Goal: Task Accomplishment & Management: Use online tool/utility

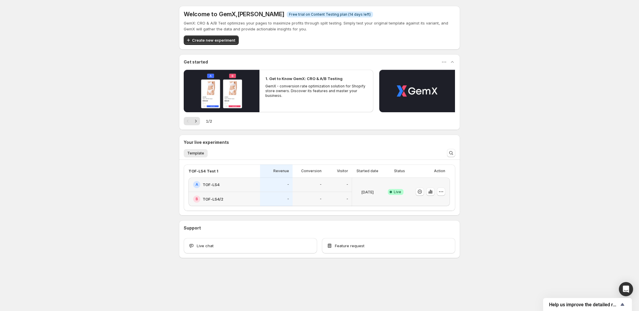
click at [153, 164] on div "Welcome to GemX , [PERSON_NAME] Info Free trial on Content Testing plan (14 day…" at bounding box center [319, 145] width 639 height 290
drag, startPoint x: 190, startPoint y: 187, endPoint x: 462, endPoint y: 203, distance: 273.4
click at [453, 206] on div "Welcome to GemX , [PERSON_NAME] Info Free trial on Content Testing plan (14 day…" at bounding box center [319, 145] width 295 height 290
click at [477, 196] on div "Welcome to GemX , [PERSON_NAME] Info Free trial on Content Testing plan (14 day…" at bounding box center [319, 145] width 639 height 290
drag, startPoint x: 504, startPoint y: 173, endPoint x: 406, endPoint y: 212, distance: 106.1
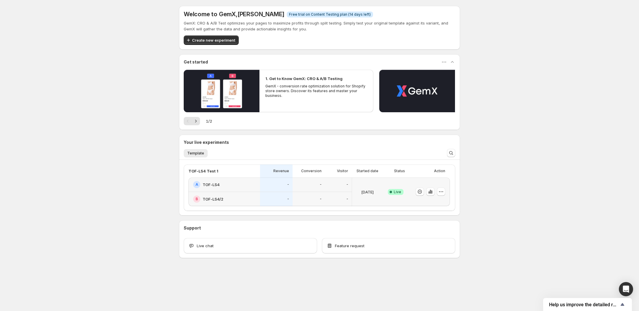
click at [504, 173] on div "Welcome to GemX , [PERSON_NAME] Info Free trial on Content Testing plan (14 day…" at bounding box center [319, 145] width 639 height 290
click at [164, 157] on div "Welcome to GemX , [PERSON_NAME] Info Free trial on Content Testing plan (14 day…" at bounding box center [319, 145] width 639 height 290
click at [202, 39] on span "Create new experiment" at bounding box center [213, 40] width 43 height 6
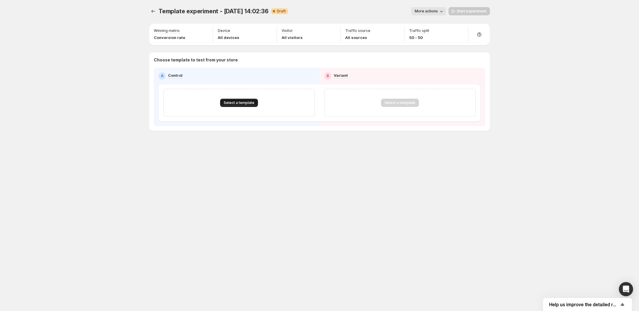
click at [243, 103] on span "Select a template" at bounding box center [239, 103] width 31 height 5
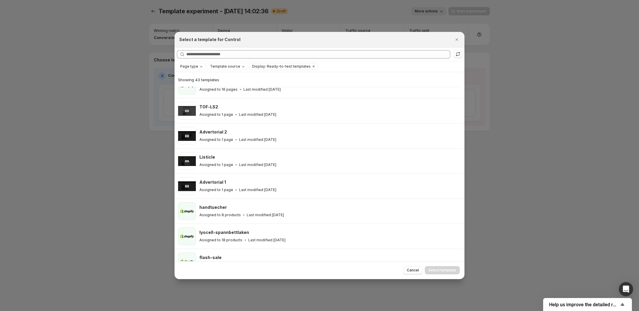
scroll to position [4, 0]
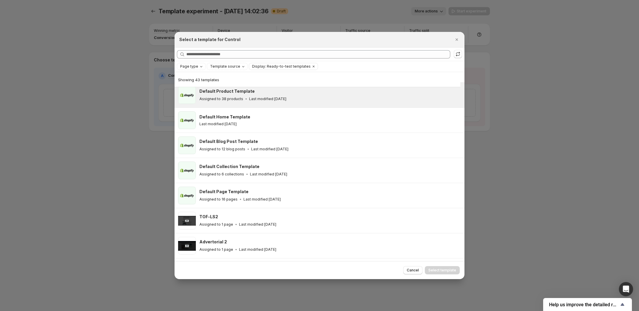
click at [256, 94] on div "Default Product Template" at bounding box center [329, 91] width 260 height 6
click at [449, 271] on span "Select template" at bounding box center [442, 270] width 28 height 5
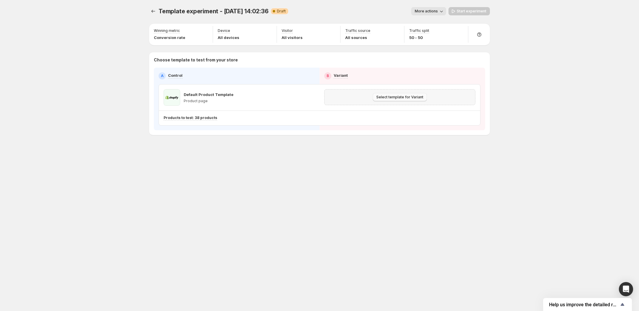
click at [388, 98] on span "Select template for Variant" at bounding box center [399, 97] width 47 height 5
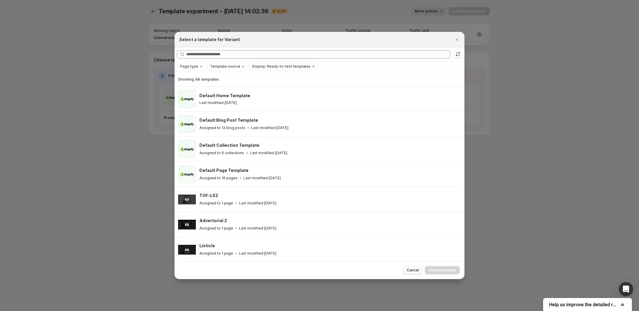
click at [419, 269] on span "Cancel" at bounding box center [413, 270] width 12 height 5
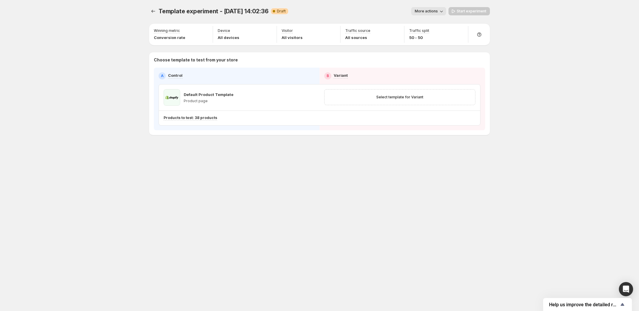
click at [381, 169] on div "Template experiment - [DATE] 14:02:36. This page is ready Template experiment -…" at bounding box center [319, 155] width 355 height 311
click at [430, 15] on button "More actions" at bounding box center [428, 11] width 35 height 8
click at [438, 11] on span "More actions" at bounding box center [426, 11] width 23 height 5
click at [402, 95] on span "Select template for Variant" at bounding box center [399, 97] width 47 height 5
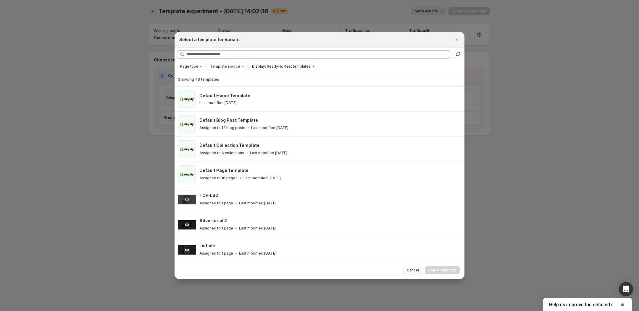
click at [414, 273] on button "Cancel" at bounding box center [412, 270] width 19 height 8
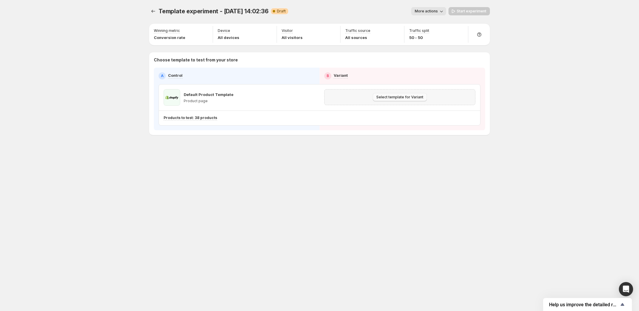
click at [393, 98] on span "Select template for Variant" at bounding box center [399, 97] width 47 height 5
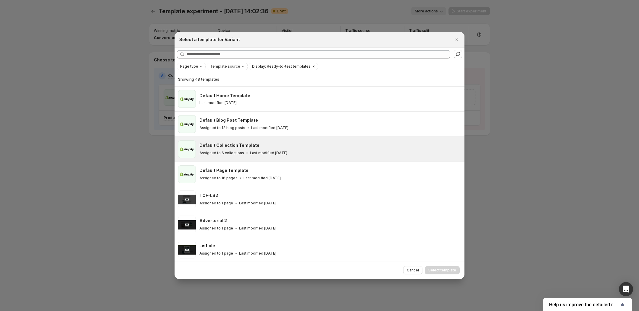
click at [259, 153] on p "Last modified [DATE]" at bounding box center [268, 153] width 37 height 5
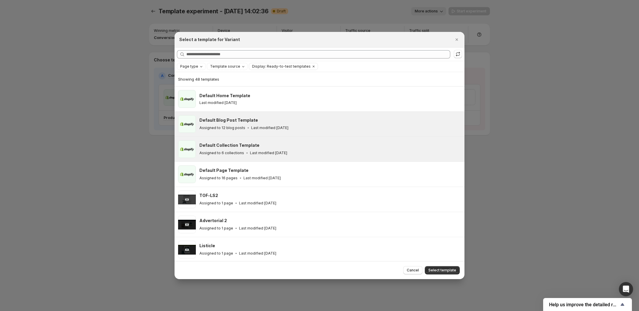
click at [271, 127] on p "Last modified [DATE]" at bounding box center [269, 128] width 37 height 5
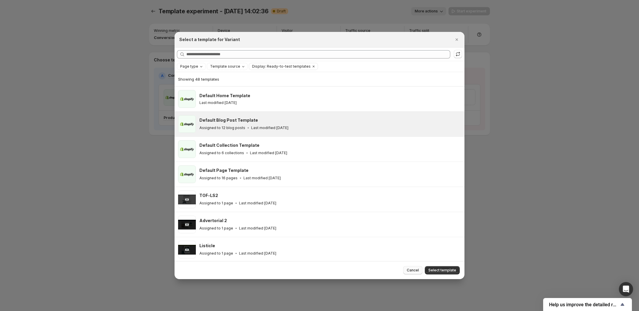
click at [415, 274] on button "Cancel" at bounding box center [412, 270] width 19 height 8
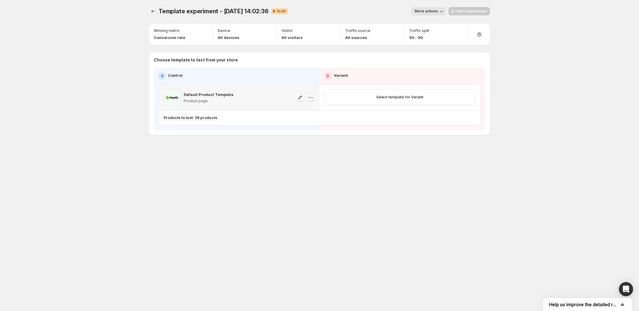
click at [313, 98] on icon "button" at bounding box center [310, 98] width 6 height 6
click at [381, 98] on span "Select template for Variant" at bounding box center [399, 97] width 47 height 5
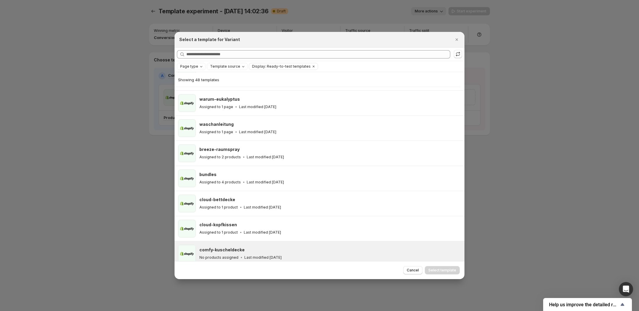
scroll to position [1035, 0]
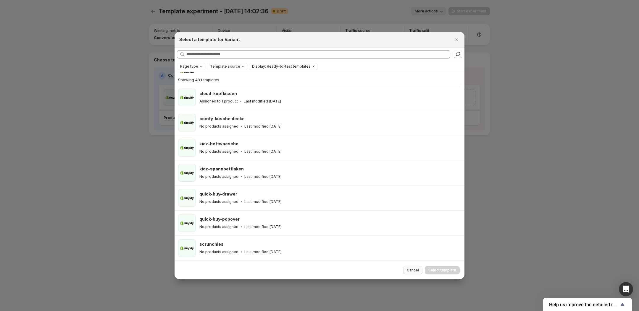
click at [410, 273] on span "Cancel" at bounding box center [413, 270] width 12 height 5
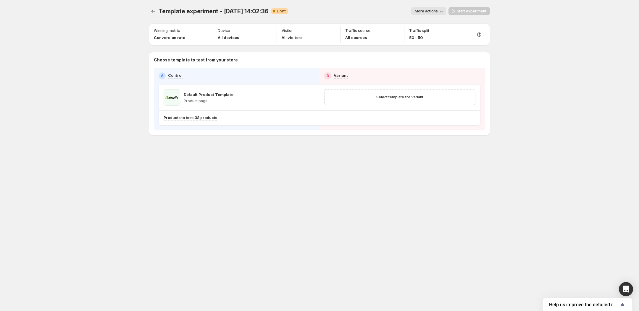
scroll to position [883, 0]
click at [308, 95] on icon "button" at bounding box center [310, 98] width 6 height 6
click at [305, 110] on span "Change template" at bounding box center [311, 110] width 32 height 5
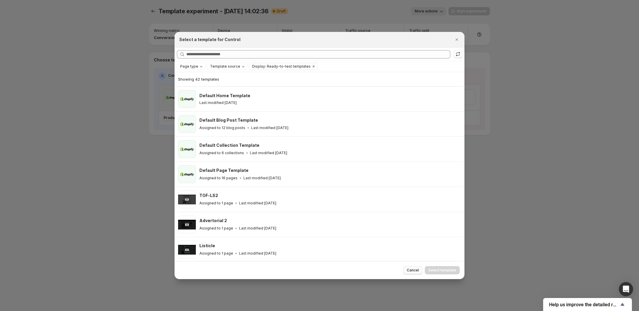
click at [409, 271] on span "Cancel" at bounding box center [413, 270] width 12 height 5
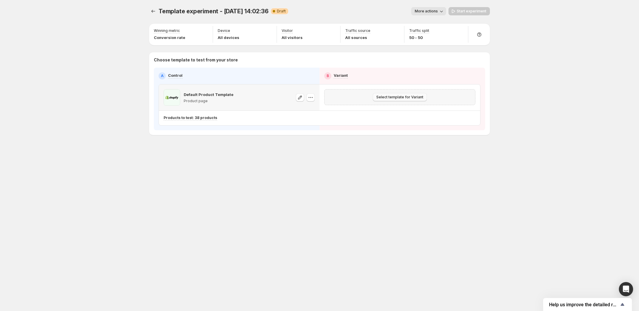
click at [407, 96] on span "Select template for Variant" at bounding box center [399, 97] width 47 height 5
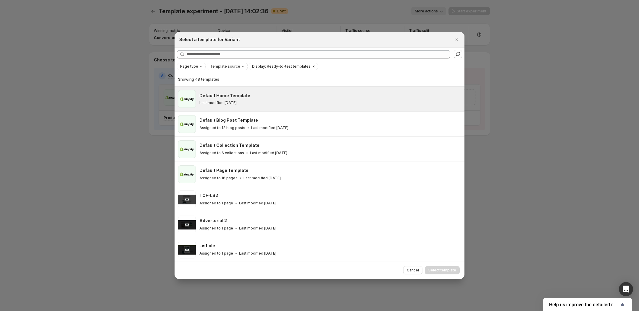
click at [275, 103] on div "Last modified [DATE]" at bounding box center [329, 103] width 260 height 5
click at [451, 277] on div "Cancel Select template" at bounding box center [319, 270] width 290 height 18
click at [447, 272] on span "Select template" at bounding box center [442, 270] width 28 height 5
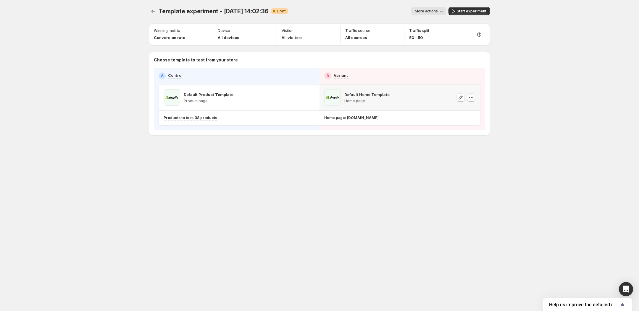
click at [474, 97] on button "button" at bounding box center [471, 97] width 8 height 8
click at [463, 135] on span "Remove template" at bounding box center [471, 135] width 32 height 5
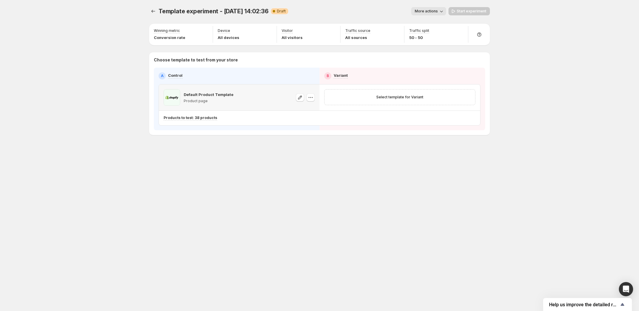
click at [253, 98] on div "Default Product Template Product page" at bounding box center [239, 97] width 151 height 17
click at [297, 95] on icon "button" at bounding box center [300, 98] width 6 height 6
click at [311, 98] on icon "button" at bounding box center [310, 98] width 6 height 6
click at [219, 144] on div "Template experiment - [DATE] 14:02:36. This page is ready Template experiment -…" at bounding box center [319, 83] width 355 height 167
click at [431, 11] on span "More actions" at bounding box center [426, 11] width 23 height 5
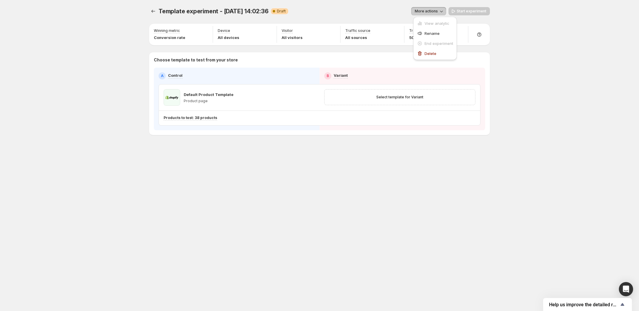
click at [432, 9] on span "More actions" at bounding box center [426, 11] width 23 height 5
click at [377, 9] on div "More actions" at bounding box center [369, 11] width 153 height 8
click at [207, 30] on icon "button" at bounding box center [205, 31] width 6 height 6
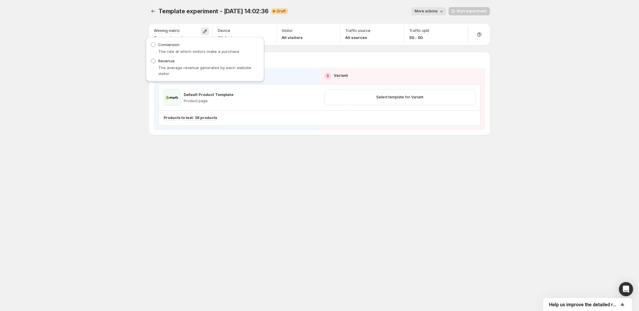
click at [114, 61] on div "Template experiment - [DATE] 14:02:36. This page is ready Template experiment -…" at bounding box center [319, 155] width 639 height 311
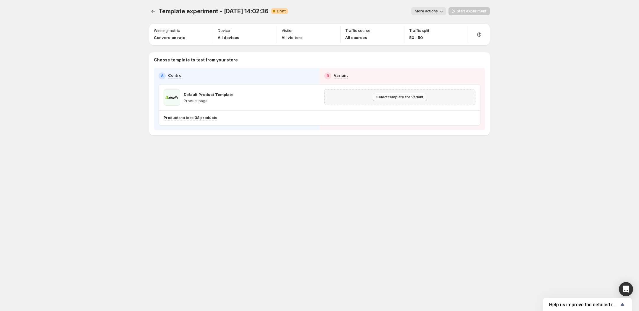
click at [396, 96] on span "Select template for Variant" at bounding box center [399, 97] width 47 height 5
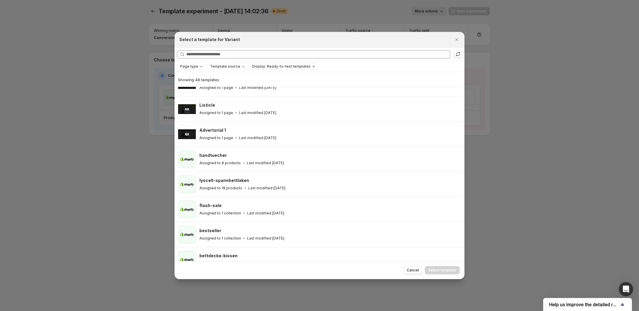
scroll to position [0, 0]
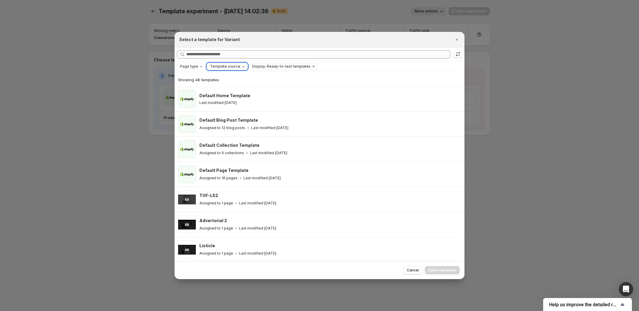
click at [237, 68] on span "Template source" at bounding box center [225, 66] width 30 height 5
click at [225, 79] on span "Shopify" at bounding box center [224, 78] width 14 height 5
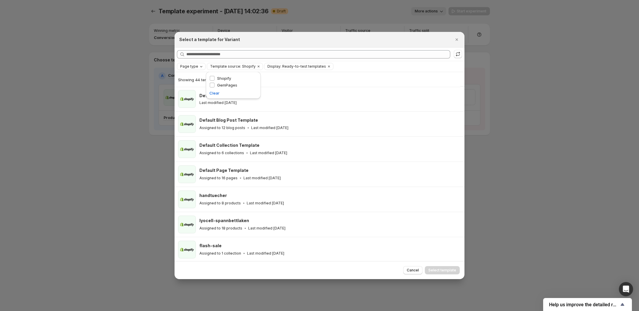
click at [192, 67] on span "Page type" at bounding box center [189, 66] width 18 height 5
click at [195, 92] on span "Product page" at bounding box center [200, 92] width 25 height 5
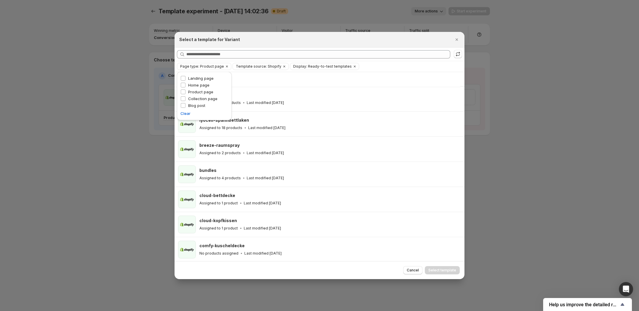
click at [252, 43] on div "Select a template for Variant" at bounding box center [319, 40] width 290 height 16
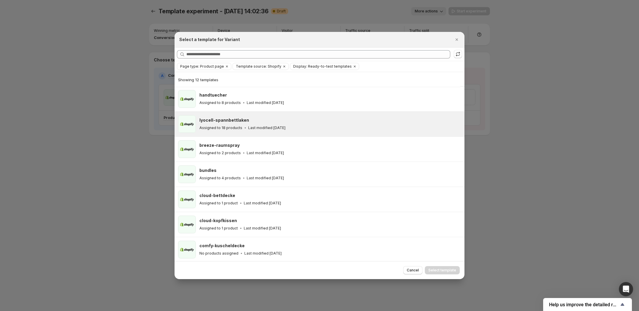
click at [259, 120] on div "lyocell-spannbettlaken" at bounding box center [329, 120] width 260 height 6
click at [451, 269] on span "Select template" at bounding box center [442, 270] width 28 height 5
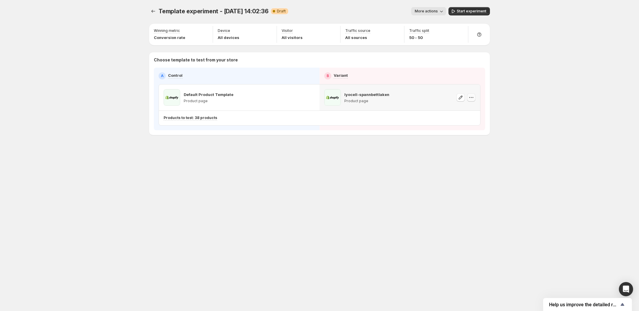
click at [473, 97] on icon "button" at bounding box center [471, 98] width 6 height 6
click at [473, 96] on icon "button" at bounding box center [471, 98] width 6 height 6
click at [459, 97] on icon "button" at bounding box center [460, 98] width 6 height 6
click at [241, 155] on div "Template experiment - [DATE] 14:02:36. This page is ready Template experiment -…" at bounding box center [319, 83] width 355 height 167
click at [472, 96] on icon "button" at bounding box center [471, 98] width 6 height 6
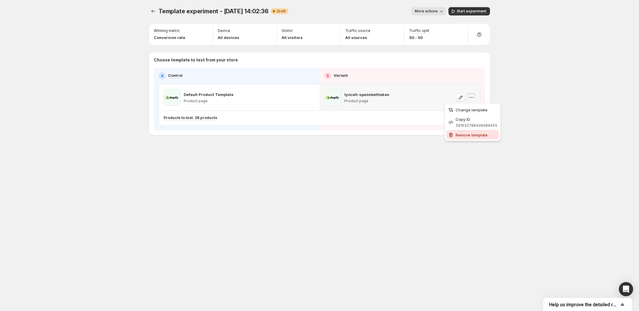
click at [462, 137] on span "Remove template" at bounding box center [471, 135] width 32 height 5
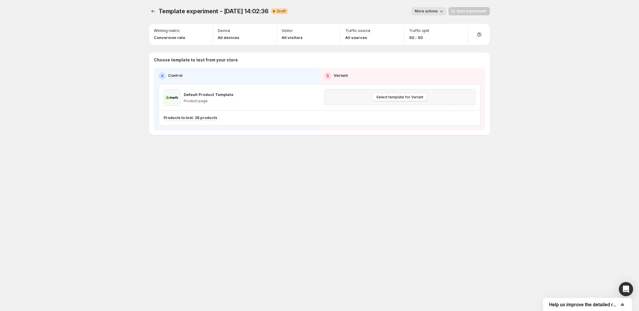
click at [520, 102] on div "Template experiment - [DATE] 14:02:36. This page is ready Template experiment -…" at bounding box center [319, 155] width 639 height 311
click at [232, 155] on div "Template experiment - [DATE] 14:02:36. This page is ready Template experiment -…" at bounding box center [319, 83] width 355 height 167
click at [133, 87] on div "Template experiment - [DATE] 14:02:36. This page is ready Template experiment -…" at bounding box center [319, 155] width 639 height 311
click at [116, 50] on div "Template experiment - [DATE] 14:02:36. This page is ready Template experiment -…" at bounding box center [319, 155] width 639 height 311
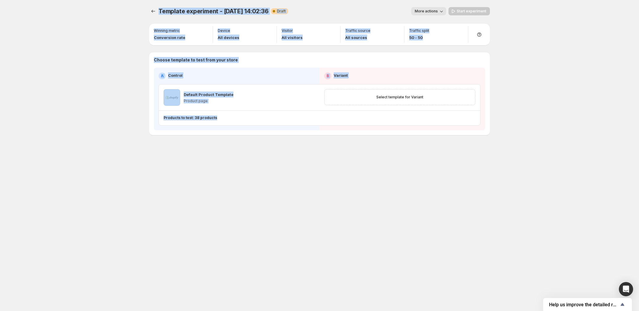
click at [438, 121] on div "Template experiment - [DATE] 14:02:36. This page is ready Template experiment -…" at bounding box center [319, 155] width 639 height 311
click at [520, 103] on div "Template experiment - [DATE] 14:02:36. This page is ready Template experiment -…" at bounding box center [319, 155] width 639 height 311
drag, startPoint x: 254, startPoint y: 26, endPoint x: 514, endPoint y: 95, distance: 269.4
click at [514, 95] on div "Template experiment - [DATE] 14:02:36. This page is ready Template experiment -…" at bounding box center [319, 155] width 639 height 311
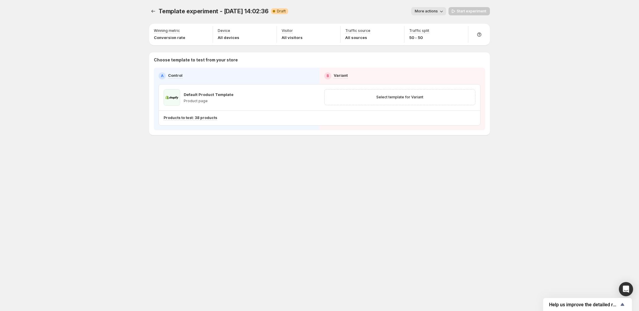
click at [111, 27] on div "Template experiment - [DATE] 14:02:36. This page is ready Template experiment -…" at bounding box center [319, 155] width 639 height 311
click at [80, 31] on div "Template experiment - [DATE] 14:02:36. This page is ready Template experiment -…" at bounding box center [319, 155] width 639 height 311
